Goal: Find contact information: Obtain details needed to contact an individual or organization

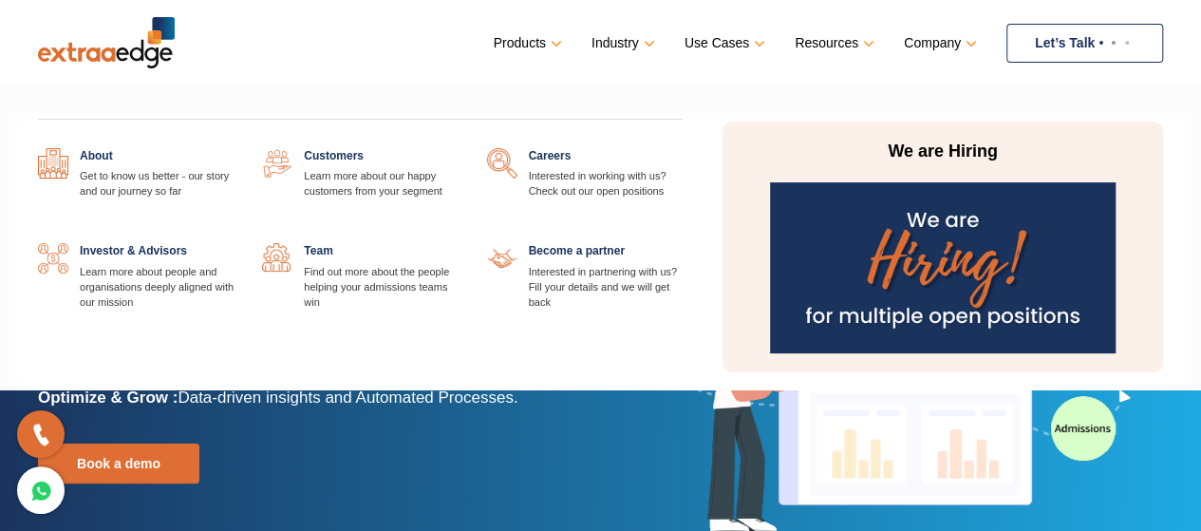
click at [683, 243] on link at bounding box center [683, 243] width 0 height 0
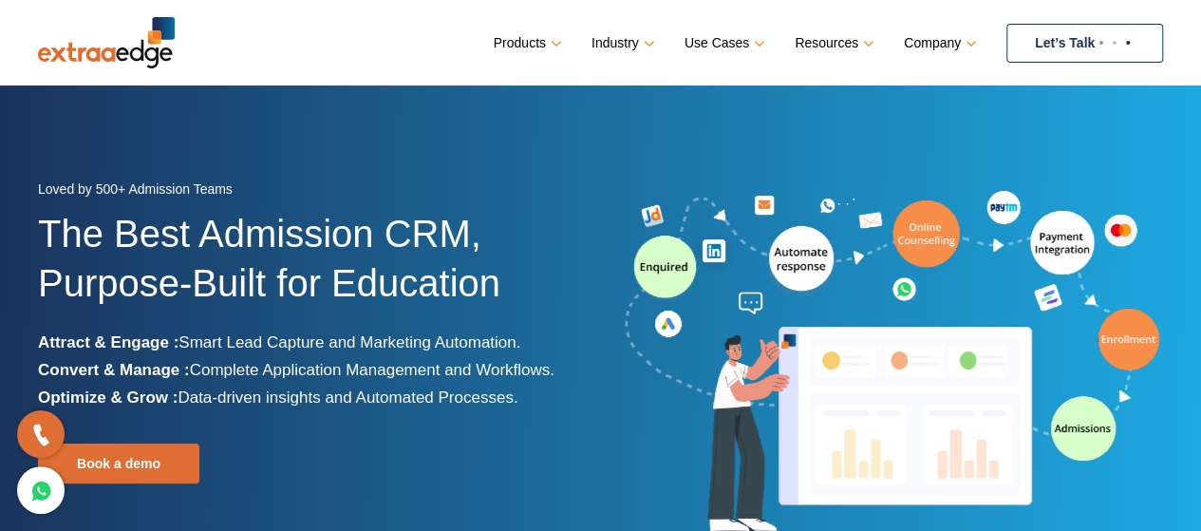
click at [1084, 44] on link "Let’s Talk" at bounding box center [1085, 43] width 157 height 39
click at [1056, 33] on link "Let’s Talk" at bounding box center [1085, 43] width 157 height 39
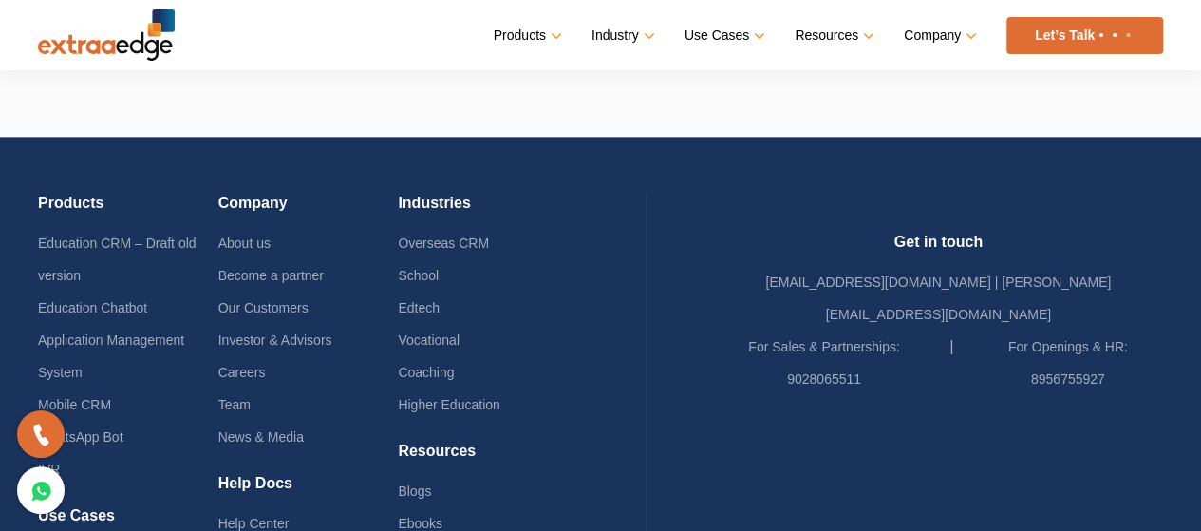
scroll to position [4803, 0]
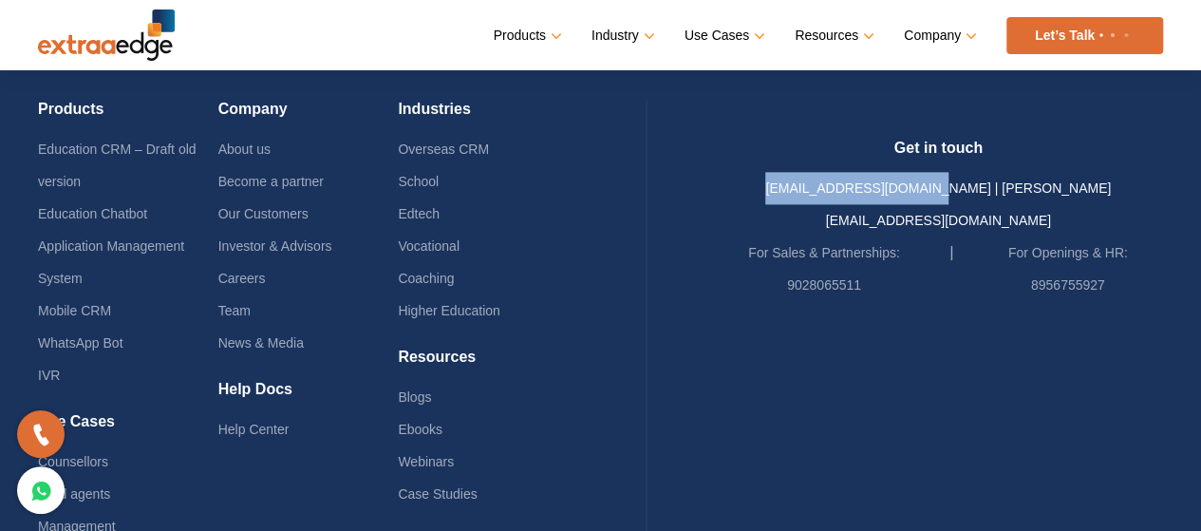
drag, startPoint x: 788, startPoint y: 176, endPoint x: 955, endPoint y: 181, distance: 167.2
click at [955, 181] on div "Get in touch sales@theextraaedge.com | ratnali@theextraaedge.com For Sales & Pa…" at bounding box center [939, 220] width 450 height 162
copy link "sales@theextraaedge.com"
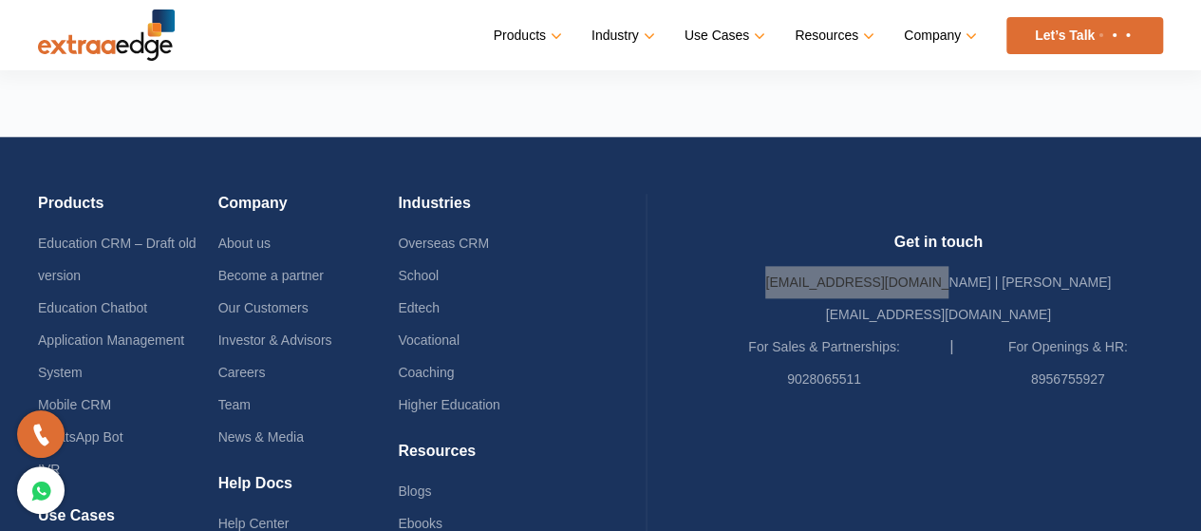
scroll to position [4748, 0]
